Goal: Task Accomplishment & Management: Use online tool/utility

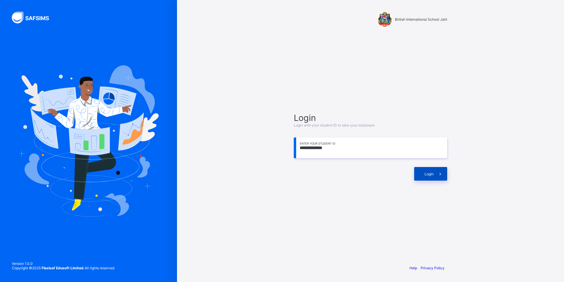
type input "**********"
click at [424, 167] on div "Login" at bounding box center [430, 174] width 33 height 14
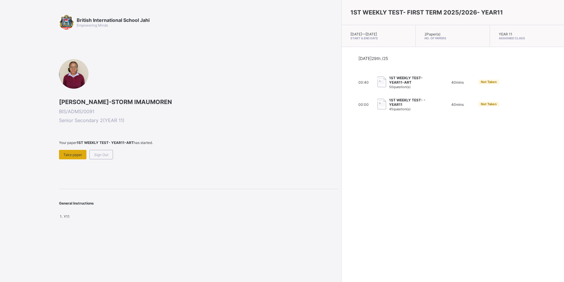
click at [76, 154] on span "Take paper" at bounding box center [72, 154] width 19 height 4
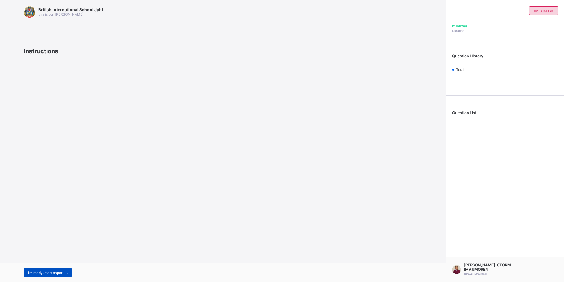
click at [47, 272] on span "I’m ready, start paper" at bounding box center [45, 272] width 34 height 4
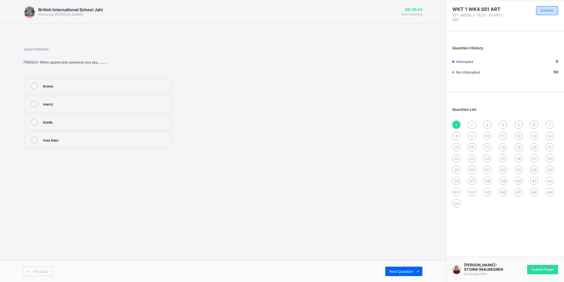
click at [34, 126] on label "boule" at bounding box center [98, 122] width 146 height 17
click at [542, 270] on span "Submit Paper" at bounding box center [543, 269] width 22 height 4
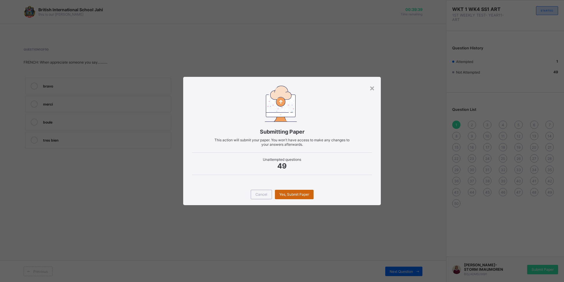
click at [286, 190] on div "Yes, Submit Paper" at bounding box center [294, 193] width 39 height 9
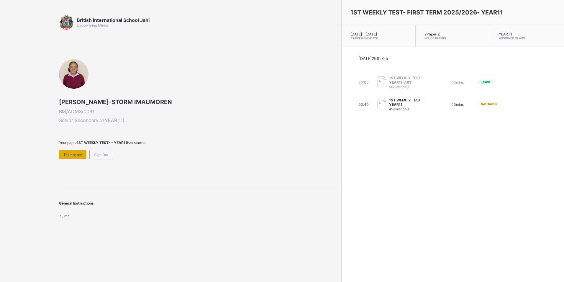
click at [76, 158] on div "Take paper" at bounding box center [72, 154] width 27 height 9
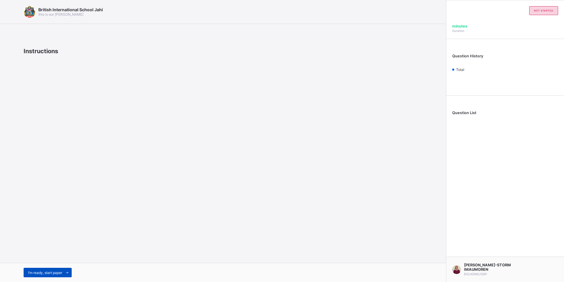
click at [50, 272] on span "I’m ready, start paper" at bounding box center [45, 272] width 34 height 4
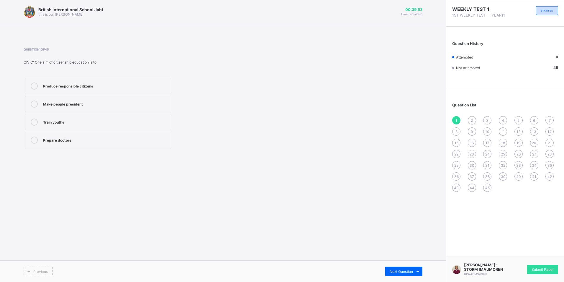
click at [122, 91] on label "Produce responsible citizens" at bounding box center [98, 86] width 146 height 17
click at [390, 269] on span "Next Question" at bounding box center [401, 271] width 23 height 4
click at [138, 106] on div "The state" at bounding box center [105, 103] width 125 height 6
click at [394, 267] on div "Next Question" at bounding box center [403, 270] width 37 height 9
click at [77, 107] on label "Right only" at bounding box center [98, 104] width 146 height 17
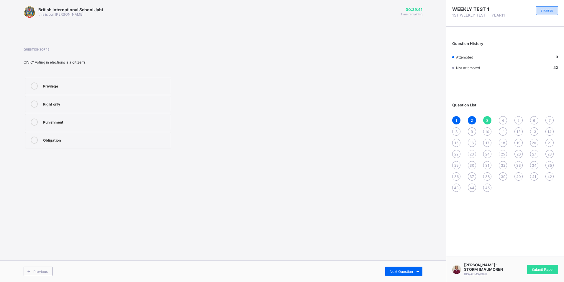
click at [414, 276] on div "Previous Next Question" at bounding box center [223, 271] width 446 height 22
click at [408, 272] on span "Next Question" at bounding box center [401, 271] width 23 height 4
click at [470, 131] on div "9" at bounding box center [472, 131] width 8 height 8
click at [107, 89] on div "leasehold" at bounding box center [105, 85] width 125 height 7
click at [137, 117] on label "land temure by purchase" at bounding box center [98, 122] width 146 height 17
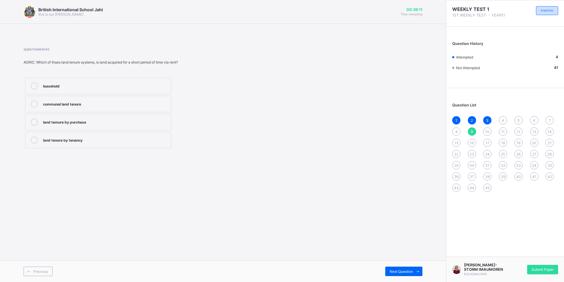
click at [488, 131] on span "10" at bounding box center [487, 131] width 4 height 4
click at [458, 128] on div "8" at bounding box center [456, 131] width 8 height 8
click at [64, 120] on div "Abundant" at bounding box center [105, 121] width 125 height 6
click at [487, 133] on span "10" at bounding box center [487, 131] width 4 height 4
click at [121, 97] on label "rational" at bounding box center [98, 104] width 146 height 17
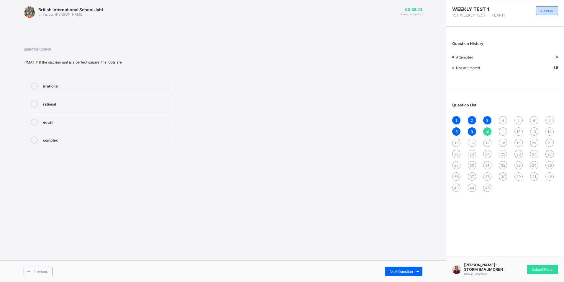
click at [501, 132] on div "11" at bounding box center [503, 131] width 8 height 8
click at [47, 120] on div "4.91×10-6" at bounding box center [105, 121] width 125 height 6
click at [516, 129] on div "12" at bounding box center [519, 131] width 8 height 8
click at [119, 124] on div "Diffusion" at bounding box center [105, 121] width 125 height 6
click at [533, 132] on span "13" at bounding box center [534, 131] width 4 height 4
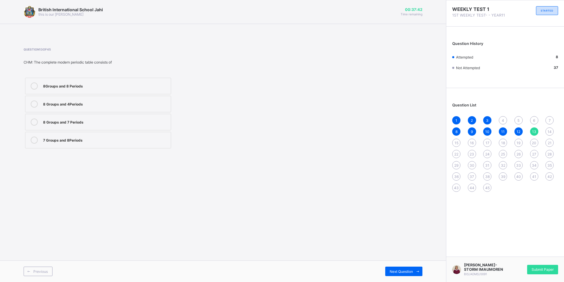
click at [68, 119] on div "8 Groups and 7 Periods" at bounding box center [105, 121] width 125 height 6
click at [552, 132] on div "14" at bounding box center [550, 131] width 8 height 8
click at [62, 101] on div "Body" at bounding box center [105, 103] width 125 height 6
click at [64, 128] on label "Animal" at bounding box center [98, 122] width 146 height 17
click at [456, 145] on div "15" at bounding box center [456, 142] width 8 height 8
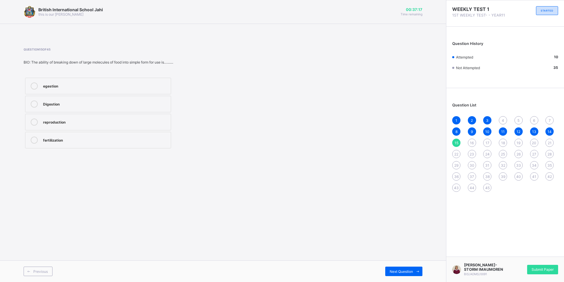
click at [70, 103] on div "Digestion" at bounding box center [105, 103] width 125 height 6
click at [472, 143] on span "16" at bounding box center [472, 142] width 4 height 4
click at [93, 108] on label "Land-related conflicts and disputes" at bounding box center [98, 104] width 146 height 17
click at [485, 143] on div "17" at bounding box center [487, 142] width 8 height 8
click at [55, 124] on div "Database" at bounding box center [105, 121] width 125 height 6
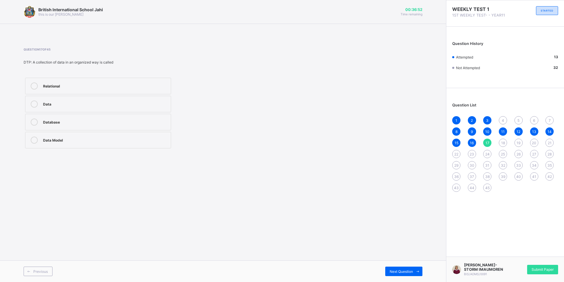
click at [505, 143] on span "18" at bounding box center [503, 142] width 4 height 4
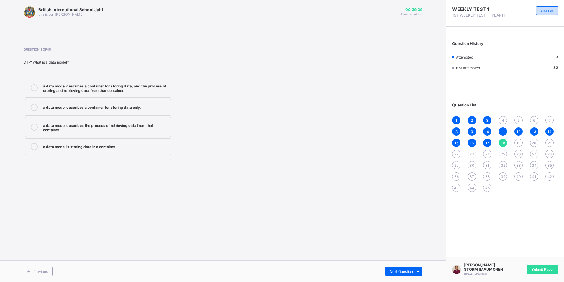
click at [79, 94] on label "a data model describes a container for storing data, and the process of storing…" at bounding box center [98, 88] width 146 height 20
click at [523, 143] on div "19" at bounding box center [519, 142] width 8 height 8
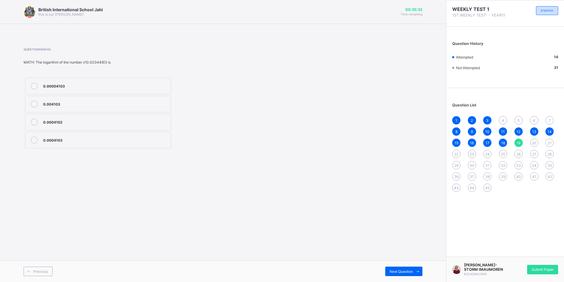
click at [89, 108] on label "0.004103" at bounding box center [98, 104] width 146 height 17
click at [137, 213] on div "British International School Jahi this is our motton 00:33:25 Time remaining Qu…" at bounding box center [223, 141] width 446 height 282
click at [535, 140] on span "20" at bounding box center [534, 142] width 4 height 4
click at [130, 80] on label "not cut the x-axis at all" at bounding box center [98, 86] width 146 height 17
click at [548, 142] on span "21" at bounding box center [550, 142] width 4 height 4
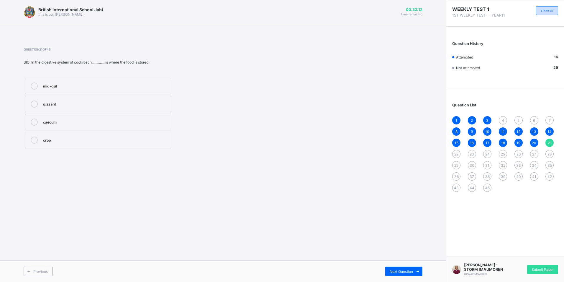
click at [128, 108] on label "gizzard" at bounding box center [98, 104] width 146 height 17
click at [456, 154] on span "22" at bounding box center [456, 154] width 4 height 4
click at [70, 90] on label "mouth, pharynx" at bounding box center [98, 86] width 146 height 17
click at [472, 155] on span "23" at bounding box center [472, 154] width 4 height 4
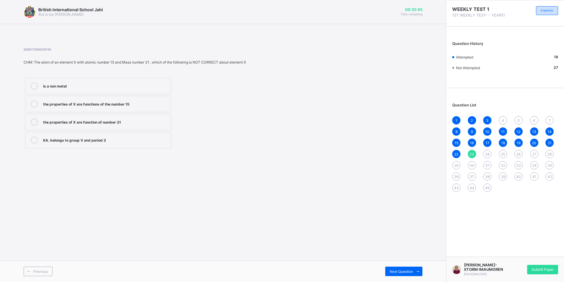
click at [487, 155] on span "24" at bounding box center [487, 154] width 4 height 4
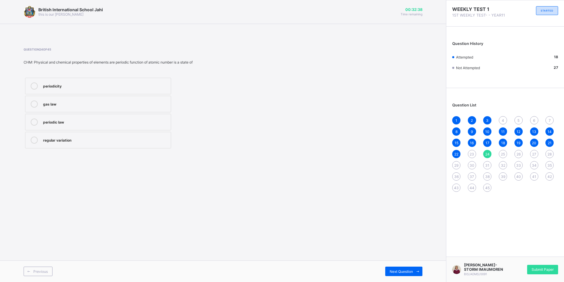
click at [500, 153] on div "25" at bounding box center [503, 154] width 8 height 8
click at [515, 154] on div "26" at bounding box center [519, 154] width 8 height 8
click at [536, 150] on div "27" at bounding box center [534, 154] width 8 height 8
click at [124, 111] on label "executive director of farmers association" at bounding box center [98, 104] width 146 height 17
click at [548, 154] on span "28" at bounding box center [550, 154] width 4 height 4
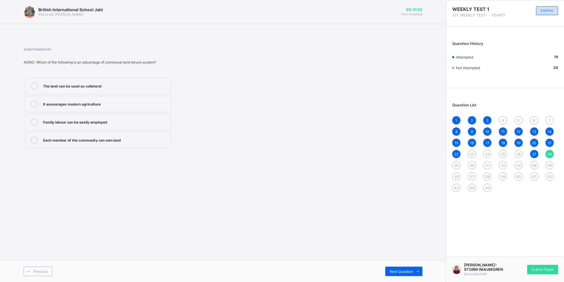
click at [157, 135] on label "Each member of the community can own land" at bounding box center [98, 140] width 146 height 17
click at [455, 164] on span "29" at bounding box center [456, 165] width 4 height 4
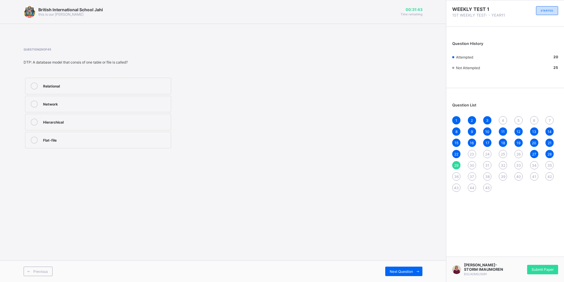
click at [71, 116] on label "Hierarchical" at bounding box center [98, 122] width 146 height 17
click at [75, 138] on div "Flat-file" at bounding box center [105, 139] width 125 height 6
click at [472, 167] on div "30" at bounding box center [472, 165] width 8 height 8
click at [69, 88] on div "Hierarchical" at bounding box center [105, 85] width 125 height 7
click at [482, 163] on div "1 2 3 4 5 6 7 8 9 10 11 12 13 14 15 16 17 18 19 20 21 22 23 24 25 26 27 28 29 3…" at bounding box center [505, 154] width 106 height 76
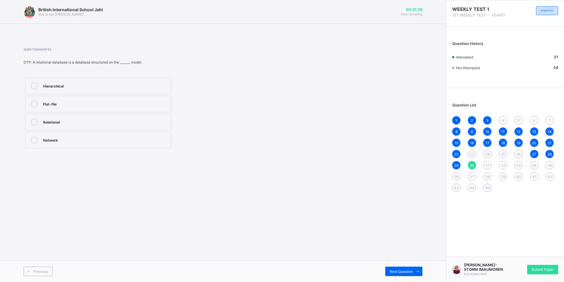
click at [488, 164] on span "31" at bounding box center [487, 165] width 4 height 4
click at [43, 122] on div "6 ̅" at bounding box center [105, 121] width 125 height 6
click at [111, 91] on label "7" at bounding box center [98, 86] width 146 height 17
click at [121, 101] on div "7 ̅" at bounding box center [105, 103] width 125 height 6
click at [142, 125] on label "6 ̅" at bounding box center [98, 122] width 146 height 17
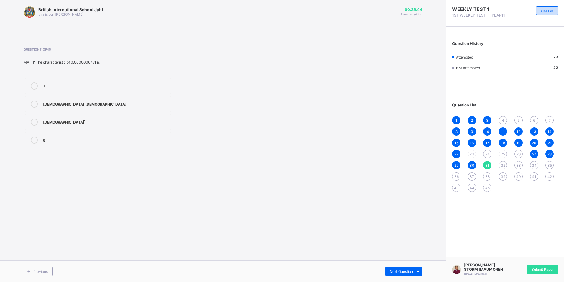
click at [503, 164] on span "32" at bounding box center [503, 165] width 4 height 4
click at [520, 163] on div "33" at bounding box center [519, 165] width 8 height 8
click at [132, 105] on div ". “When" at bounding box center [105, 103] width 125 height 6
click at [145, 85] on div "when" at bounding box center [105, 85] width 125 height 6
click at [142, 124] on div "“when”" at bounding box center [105, 121] width 125 height 7
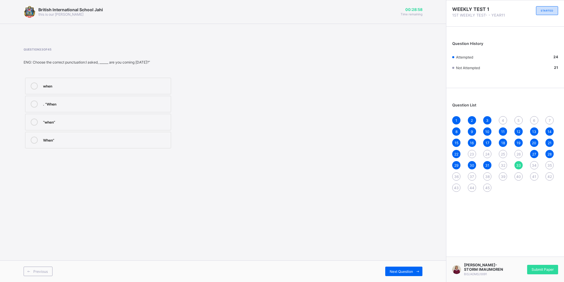
click at [534, 164] on span "34" at bounding box center [534, 165] width 5 height 4
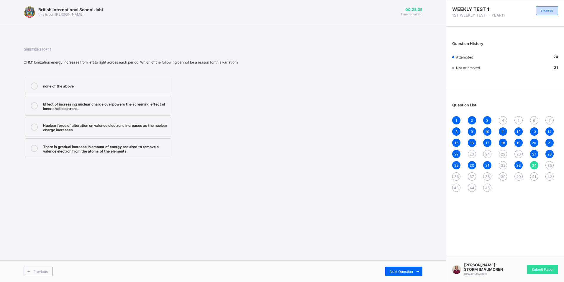
click at [380, 201] on div "British International School Jahi this is our motton 00:28:35 Time remaining Qu…" at bounding box center [223, 141] width 446 height 282
click at [550, 167] on div "35" at bounding box center [550, 165] width 8 height 8
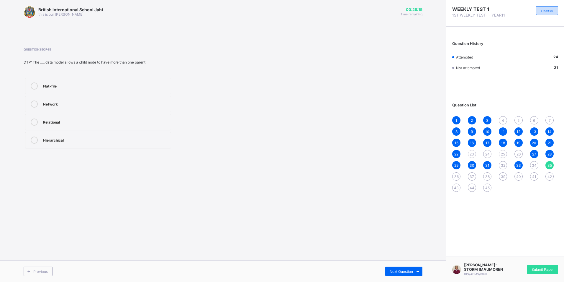
click at [87, 136] on label "Hierarchical" at bounding box center [98, 140] width 146 height 17
click at [457, 172] on div "36" at bounding box center [456, 176] width 8 height 8
click at [96, 101] on div "15°C" at bounding box center [105, 103] width 125 height 6
click at [469, 179] on div "1 2 3 4 5 6 7 8 9 10 11 12 13 14 15 16 17 18 19 20 21 22 23 24 25 26 27 28 29 3…" at bounding box center [505, 154] width 106 height 76
click at [472, 175] on span "37" at bounding box center [472, 176] width 4 height 4
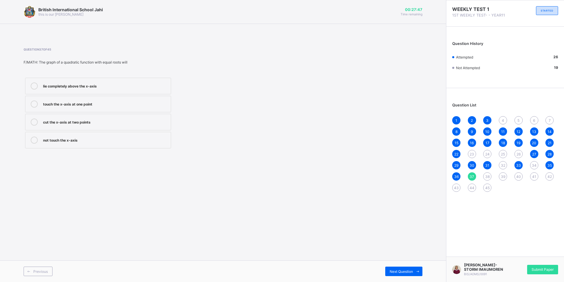
click at [113, 99] on label "touch the x-axis at one point" at bounding box center [98, 104] width 146 height 17
click at [489, 176] on span "38" at bounding box center [487, 176] width 4 height 4
click at [85, 109] on label "cut the x-axis at two points" at bounding box center [98, 104] width 146 height 17
click at [506, 174] on div "39" at bounding box center [503, 176] width 8 height 8
click at [49, 142] on div "Hydrogen" at bounding box center [105, 139] width 125 height 6
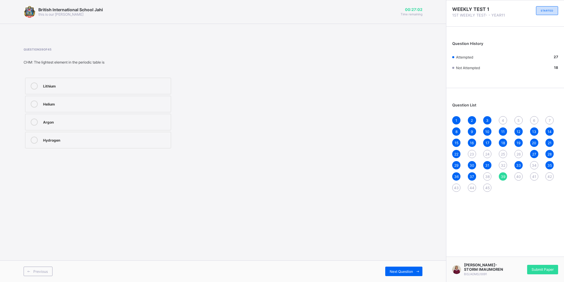
click at [520, 179] on div "40" at bounding box center [519, 176] width 8 height 8
click at [71, 82] on div "Build roads and schools" at bounding box center [105, 85] width 125 height 6
click at [534, 178] on span "41" at bounding box center [534, 176] width 4 height 4
click at [73, 141] on div "Weather forecasting" at bounding box center [105, 139] width 125 height 6
click at [546, 174] on div "1 2 3 4 5 6 7 8 9 10 11 12 13 14 15 16 17 18 19 20 21 22 23 24 25 26 27 28 29 3…" at bounding box center [505, 154] width 106 height 76
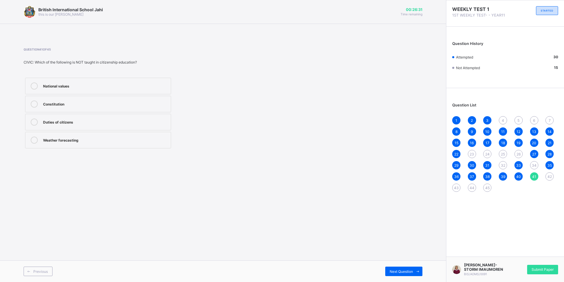
click at [550, 176] on span "42" at bounding box center [550, 176] width 4 height 4
click at [73, 144] on label "Personification" at bounding box center [98, 140] width 146 height 17
click at [456, 187] on span "43" at bounding box center [456, 187] width 5 height 4
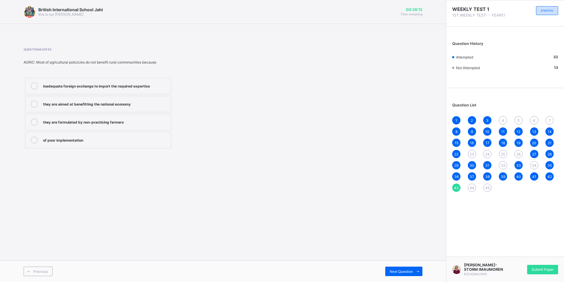
click at [138, 85] on div "inadequate foreign exchange to import the required expertise" at bounding box center [105, 85] width 125 height 6
click at [468, 186] on div "44" at bounding box center [472, 187] width 8 height 8
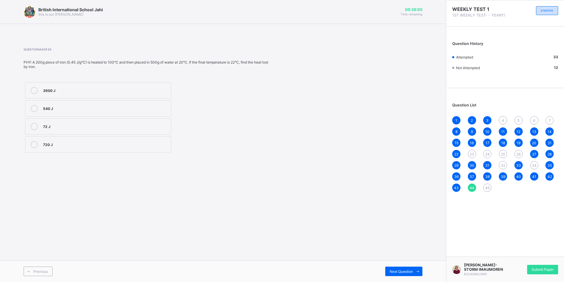
click at [49, 94] on div "3600 J" at bounding box center [105, 90] width 125 height 7
click at [487, 186] on span "45" at bounding box center [487, 187] width 4 height 4
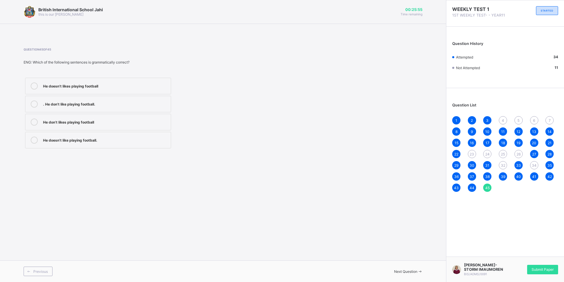
click at [54, 135] on label "He doesn’t like playing football." at bounding box center [98, 140] width 146 height 17
click at [505, 166] on span "32" at bounding box center [503, 165] width 4 height 4
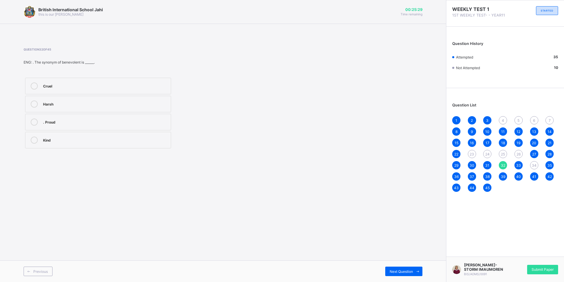
click at [98, 141] on div "Kind" at bounding box center [105, 139] width 125 height 6
click at [529, 164] on div "1 2 3 4 5 6 7 8 9 10 11 12 13 14 15 16 17 18 19 20 21 22 23 24 25 26 27 28 29 3…" at bounding box center [505, 154] width 106 height 76
click at [534, 166] on span "34" at bounding box center [534, 165] width 5 height 4
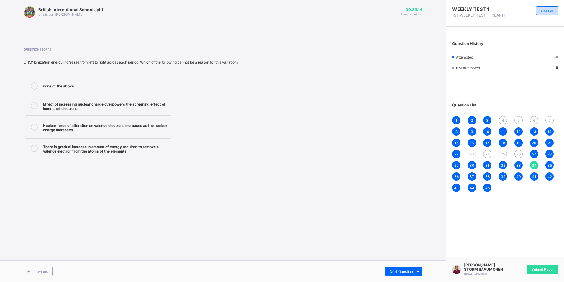
drag, startPoint x: 19, startPoint y: 240, endPoint x: 267, endPoint y: 206, distance: 250.8
click at [267, 206] on div "British International School Jahi this is our motton 00:25:14 Time remaining Qu…" at bounding box center [223, 141] width 446 height 282
click at [75, 91] on label "none of the above" at bounding box center [98, 86] width 146 height 17
click at [518, 154] on span "26" at bounding box center [519, 154] width 4 height 4
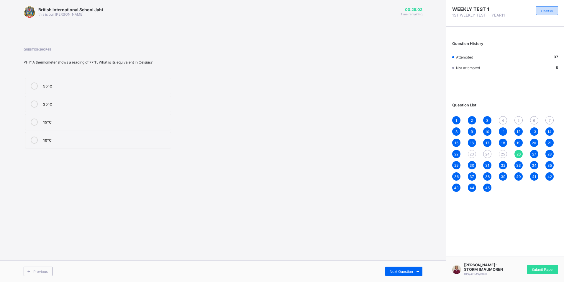
drag, startPoint x: 105, startPoint y: 89, endPoint x: 176, endPoint y: 76, distance: 72.1
click at [107, 89] on div "55°C" at bounding box center [105, 85] width 125 height 7
click at [142, 140] on div "10°C" at bounding box center [105, 139] width 125 height 6
click at [503, 154] on span "25" at bounding box center [503, 154] width 4 height 4
click at [130, 102] on div "0.0008847" at bounding box center [105, 103] width 125 height 6
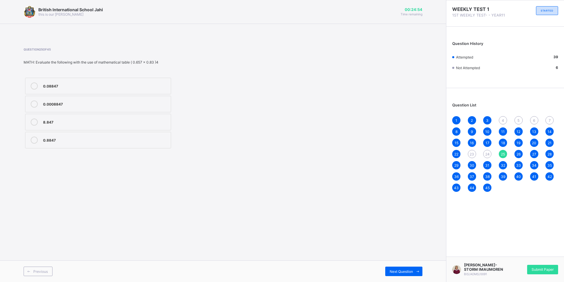
click at [127, 122] on div "8.847" at bounding box center [105, 121] width 125 height 6
click at [489, 155] on span "24" at bounding box center [487, 154] width 4 height 4
click at [72, 121] on div "periodic law" at bounding box center [105, 121] width 125 height 6
click at [95, 81] on label "periodicity" at bounding box center [98, 86] width 146 height 17
click at [471, 151] on div "23" at bounding box center [472, 154] width 8 height 8
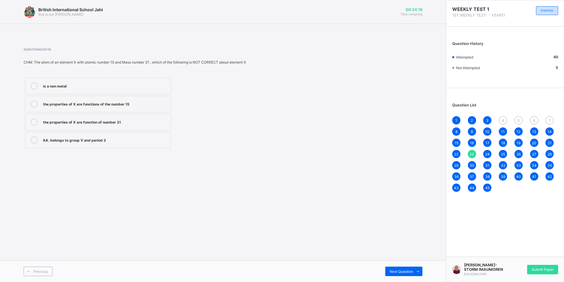
click at [141, 91] on label "is a non metal" at bounding box center [98, 86] width 146 height 17
click at [503, 120] on span "4" at bounding box center [503, 120] width 2 height 4
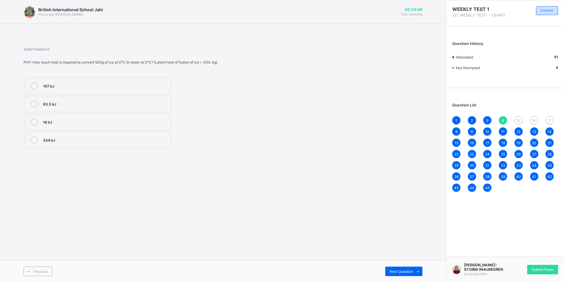
click at [140, 144] on label "334 kJ" at bounding box center [98, 140] width 146 height 17
click at [514, 122] on div "1 2 3 4 5 6 7 8 9 10 11 12 13 14 15 16 17 18 19 20 21 22 23 24 25 26 27 28 29 3…" at bounding box center [505, 154] width 106 height 76
click at [518, 117] on div "5" at bounding box center [519, 120] width 8 height 8
click at [142, 97] on label "0.25 J/g°C" at bounding box center [98, 90] width 146 height 17
click at [537, 121] on div "6" at bounding box center [534, 120] width 8 height 8
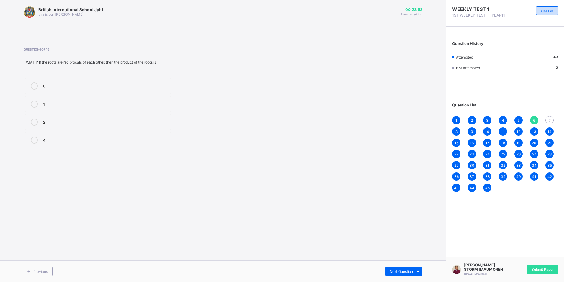
click at [122, 87] on div "0" at bounding box center [105, 85] width 125 height 6
click at [549, 118] on span "7" at bounding box center [550, 120] width 2 height 4
click at [134, 109] on label "0.01758" at bounding box center [98, 104] width 146 height 17
click at [535, 242] on div "WEEKLY TEST 1 1ST WEEKLY TEST- - YEAR11 STARTED Question History Attempted 45 N…" at bounding box center [505, 141] width 118 height 282
click at [544, 269] on span "Submit Paper" at bounding box center [543, 269] width 22 height 4
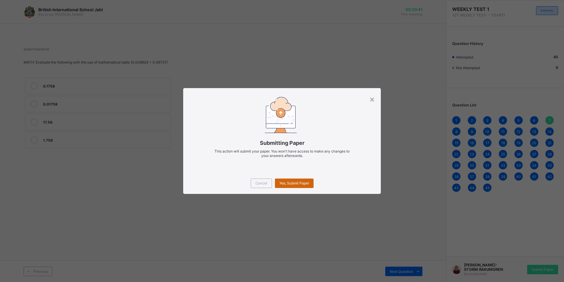
click at [300, 184] on span "Yes, Submit Paper" at bounding box center [294, 183] width 30 height 4
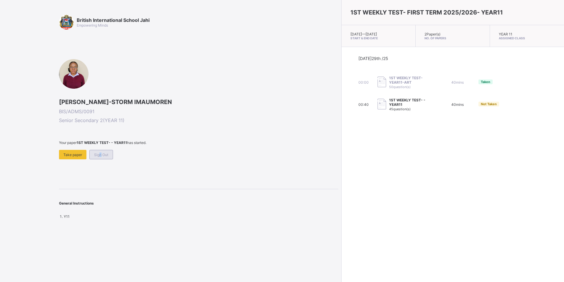
click at [99, 153] on span "Sign Out" at bounding box center [101, 154] width 14 height 4
